Goal: Transaction & Acquisition: Obtain resource

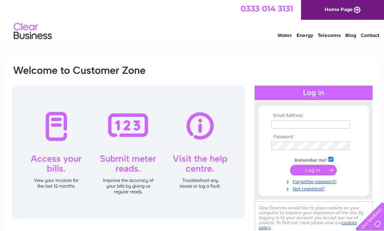
click at [277, 124] on input "text" at bounding box center [310, 124] width 78 height 8
type input "m"
type input "mark@coachmanscottage.com"
click at [290, 165] on input "submit" at bounding box center [313, 170] width 47 height 11
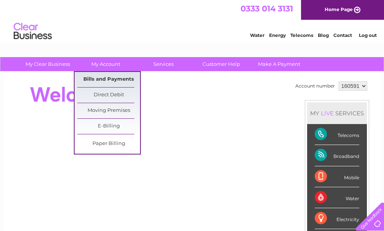
click at [102, 79] on link "Bills and Payments" at bounding box center [108, 79] width 63 height 15
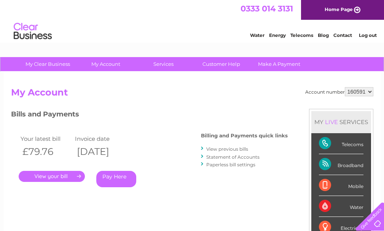
click at [55, 177] on link "." at bounding box center [52, 176] width 66 height 11
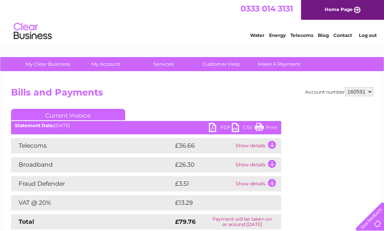
click at [222, 126] on link "PDF" at bounding box center [220, 128] width 23 height 11
click at [220, 128] on link "PDF" at bounding box center [220, 128] width 23 height 11
click at [371, 92] on select "160591 422283" at bounding box center [358, 91] width 29 height 9
select select "422283"
click at [344, 87] on select "160591 422283" at bounding box center [358, 91] width 29 height 9
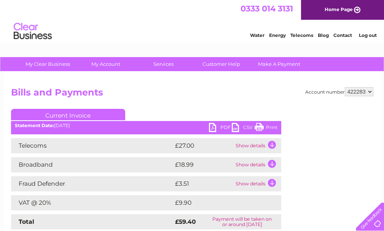
click at [225, 127] on link "PDF" at bounding box center [220, 128] width 23 height 11
click at [371, 36] on link "Log out" at bounding box center [368, 35] width 18 height 6
